Goal: Task Accomplishment & Management: Manage account settings

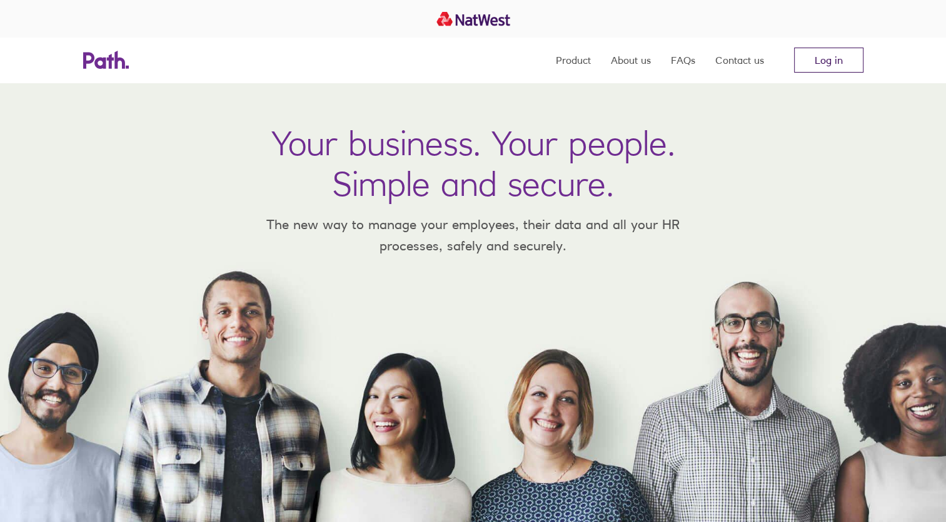
click at [811, 68] on link "Log in" at bounding box center [828, 60] width 69 height 25
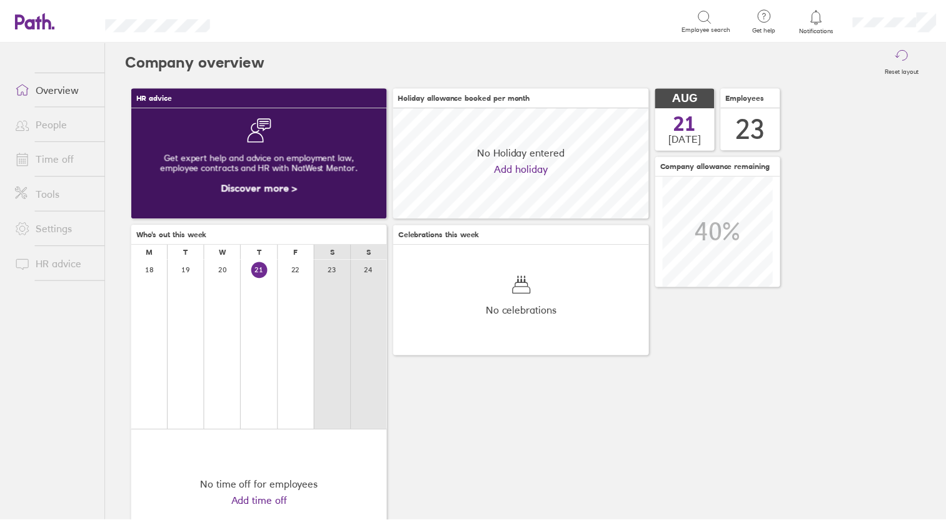
scroll to position [111, 258]
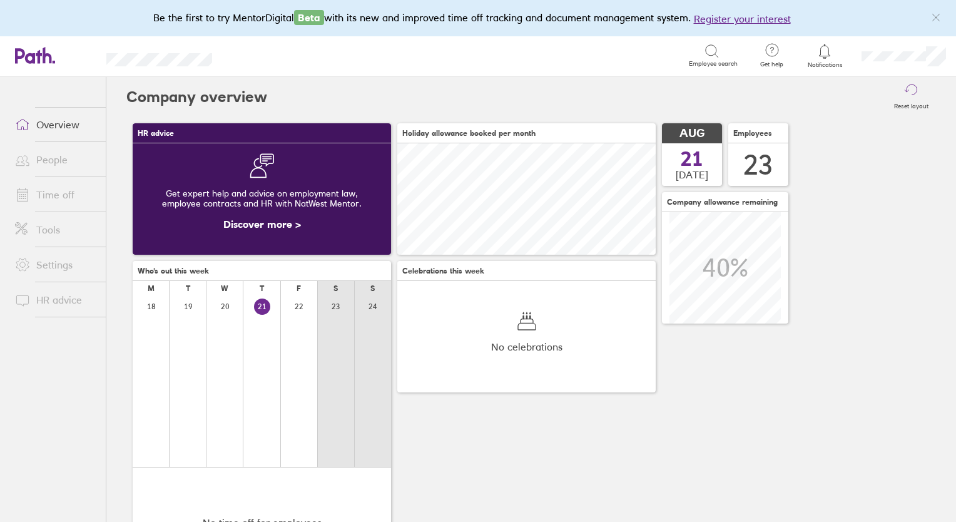
click at [56, 189] on link "Time off" at bounding box center [55, 194] width 101 height 25
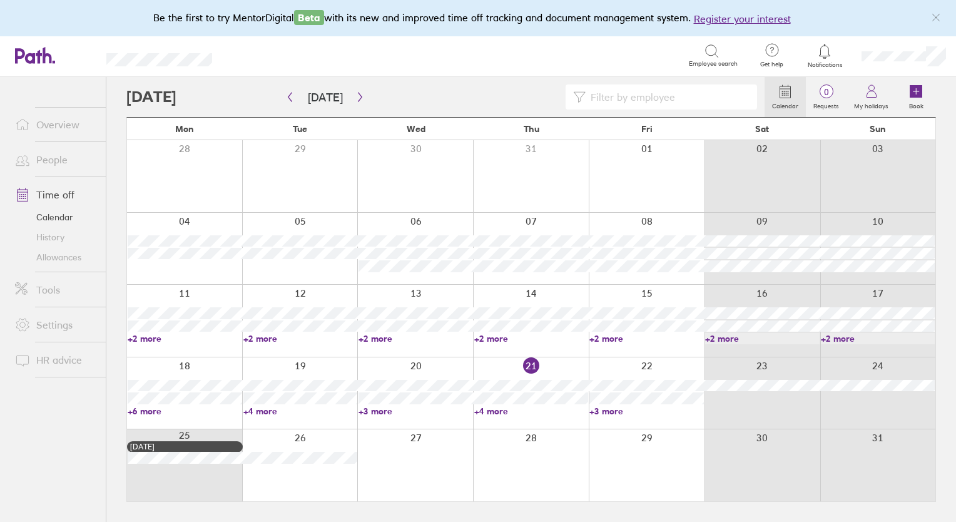
click at [377, 342] on link "+2 more" at bounding box center [415, 338] width 114 height 11
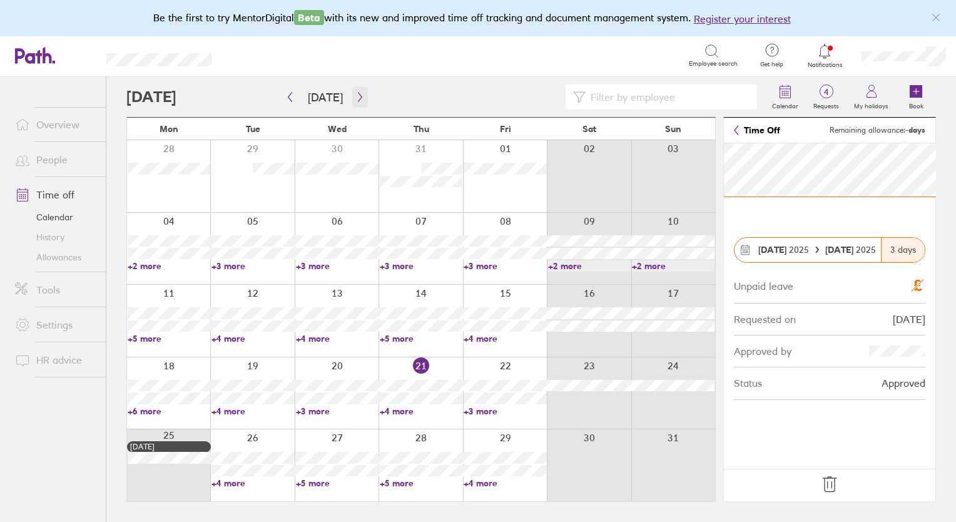
click at [358, 101] on button "button" at bounding box center [360, 97] width 16 height 21
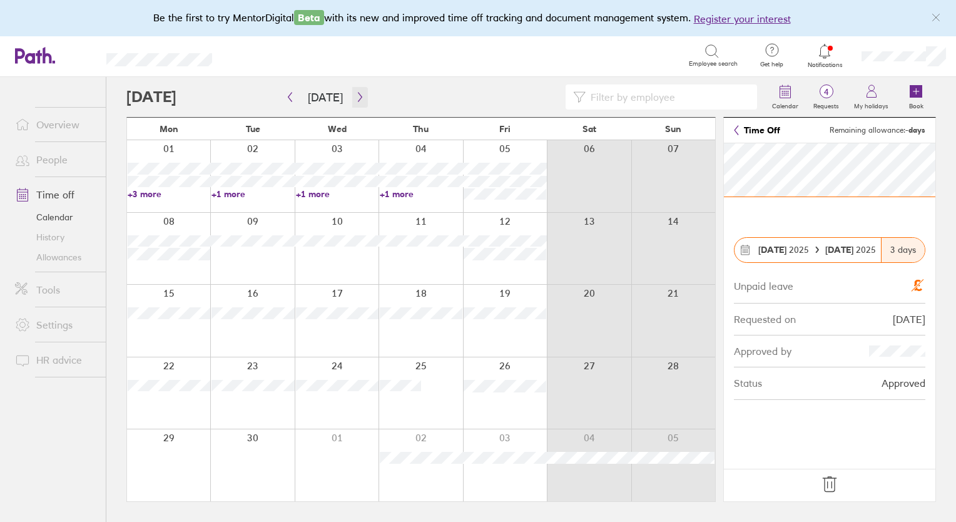
click at [357, 180] on div "Today September 2025 Mon Tue Wed Thu Fri Sat Sun 01 02 03 04 05 06 07 +3 more +…" at bounding box center [420, 309] width 589 height 385
click at [293, 99] on icon "button" at bounding box center [289, 97] width 9 height 10
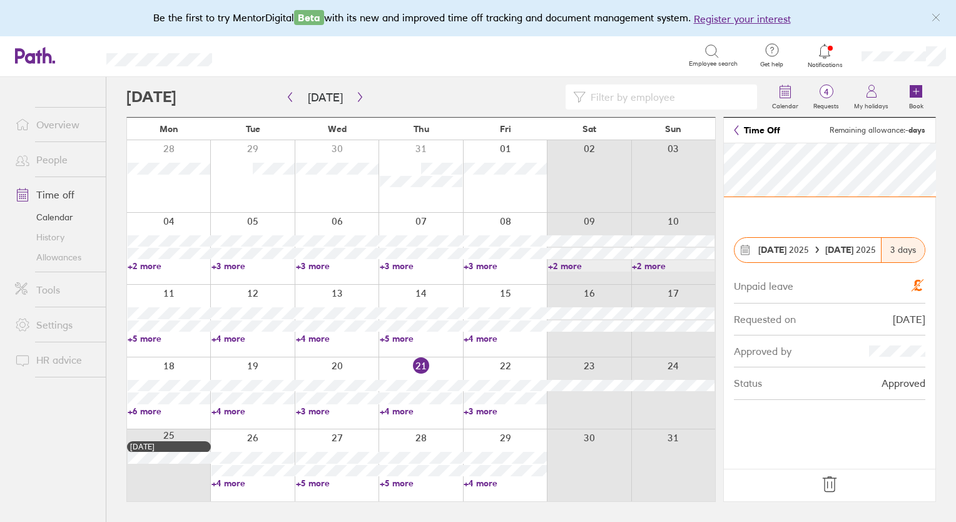
click at [320, 489] on div at bounding box center [337, 465] width 84 height 72
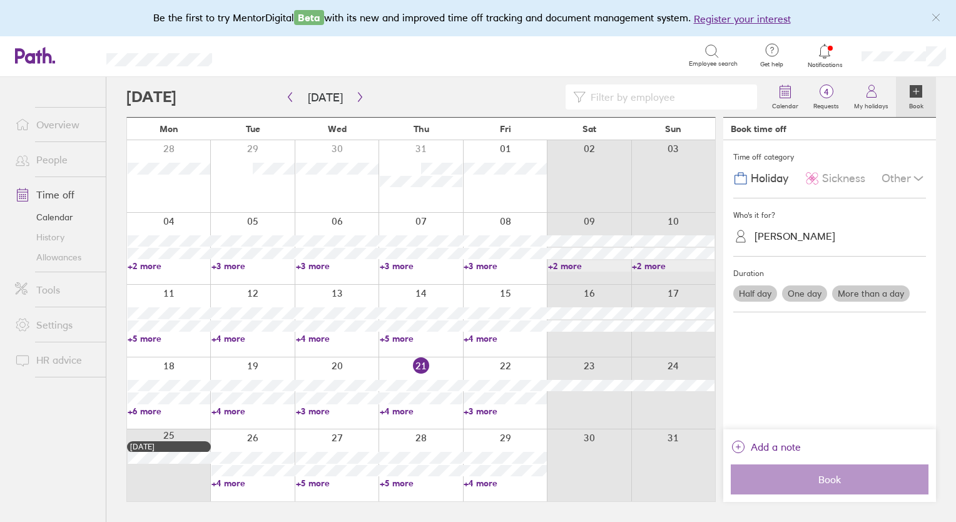
click at [318, 483] on link "+5 more" at bounding box center [337, 482] width 83 height 11
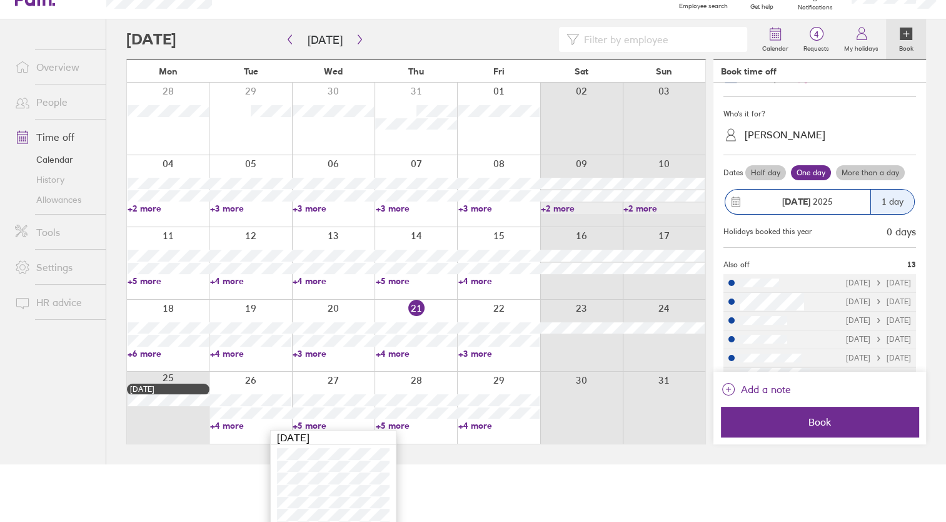
scroll to position [53, 0]
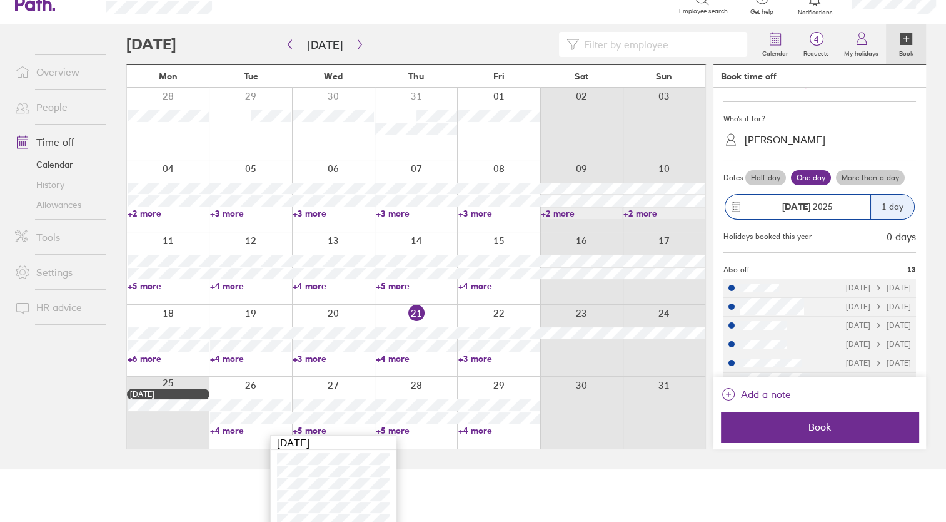
click at [390, 285] on link "+5 more" at bounding box center [415, 285] width 81 height 11
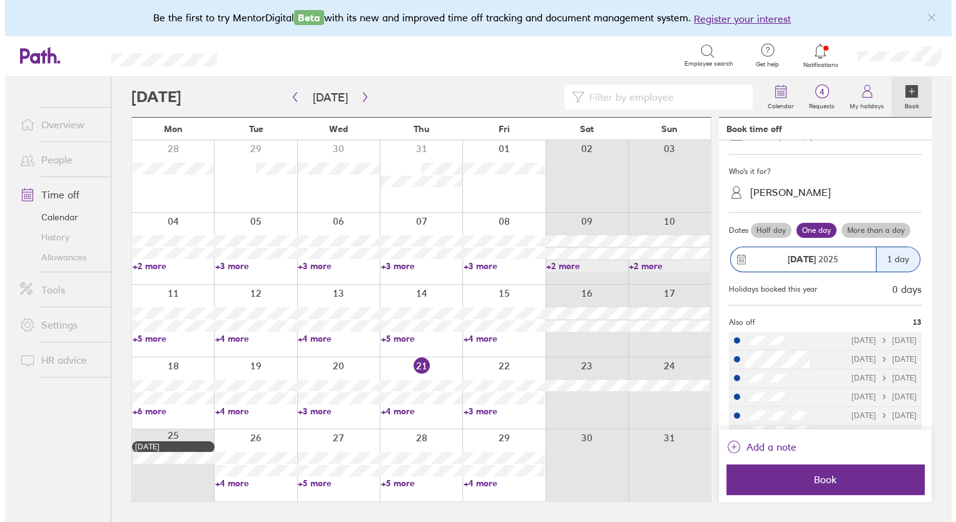
scroll to position [0, 0]
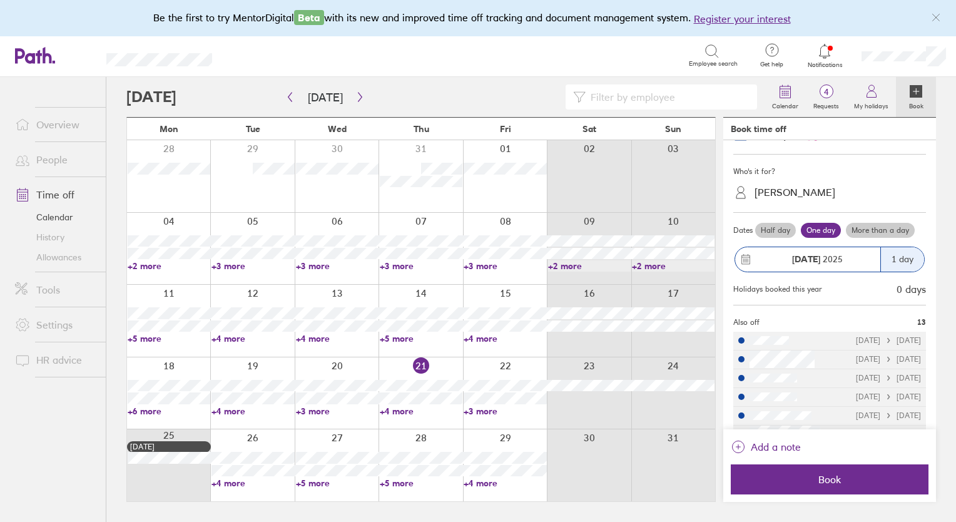
click at [398, 339] on link "+5 more" at bounding box center [421, 338] width 83 height 11
click at [405, 266] on link "+3 more" at bounding box center [421, 265] width 83 height 11
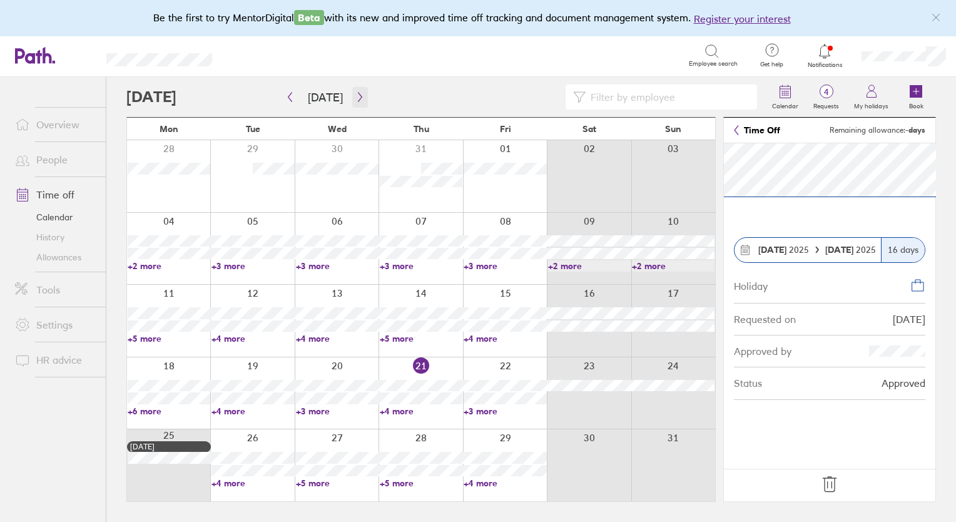
click at [355, 98] on icon "button" at bounding box center [359, 97] width 9 height 10
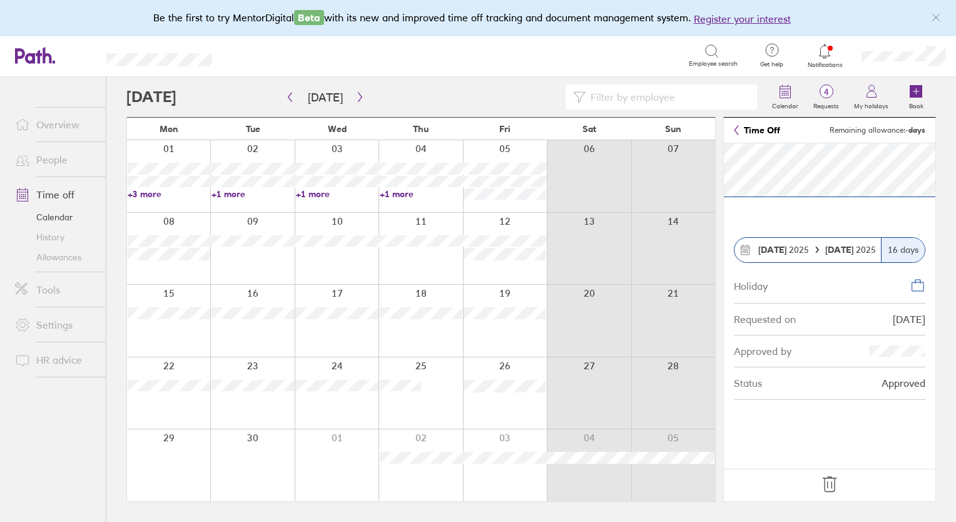
click at [230, 191] on link "+1 more" at bounding box center [252, 193] width 83 height 11
